Goal: Task Accomplishment & Management: Use online tool/utility

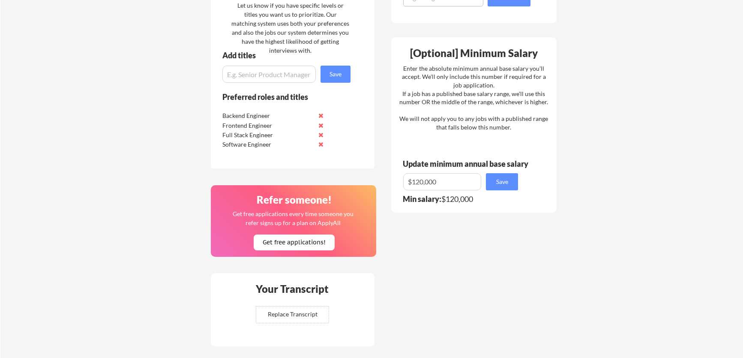
scroll to position [505, 0]
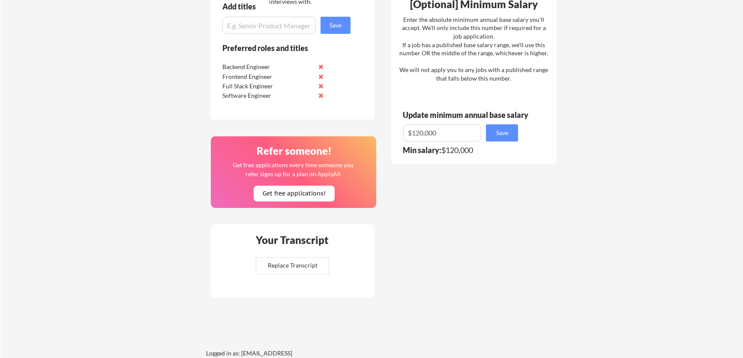
scroll to position [485, 0]
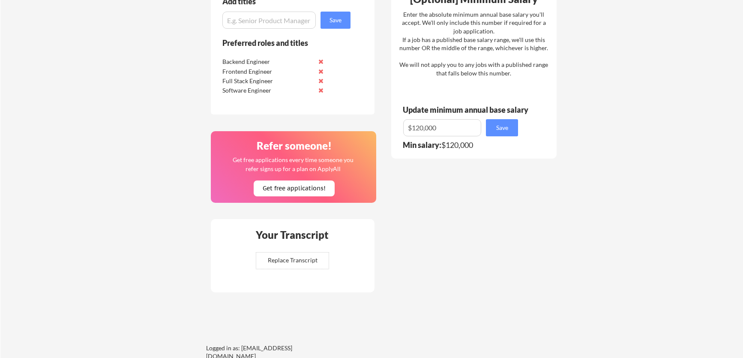
click at [434, 248] on div "Where should we look? We will apply you to internships and jobs nationwide, but…" at bounding box center [384, 42] width 360 height 634
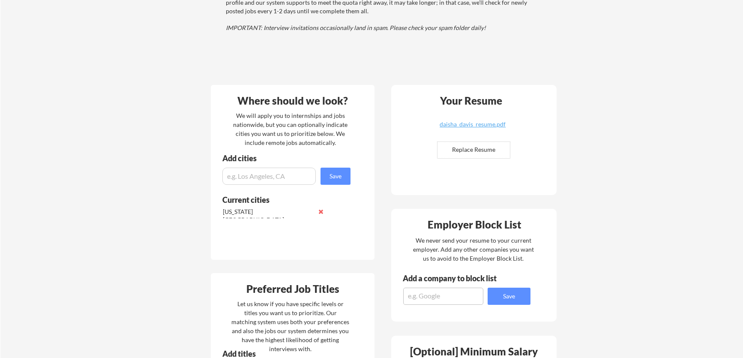
scroll to position [0, 0]
